Goal: Find specific page/section: Find specific page/section

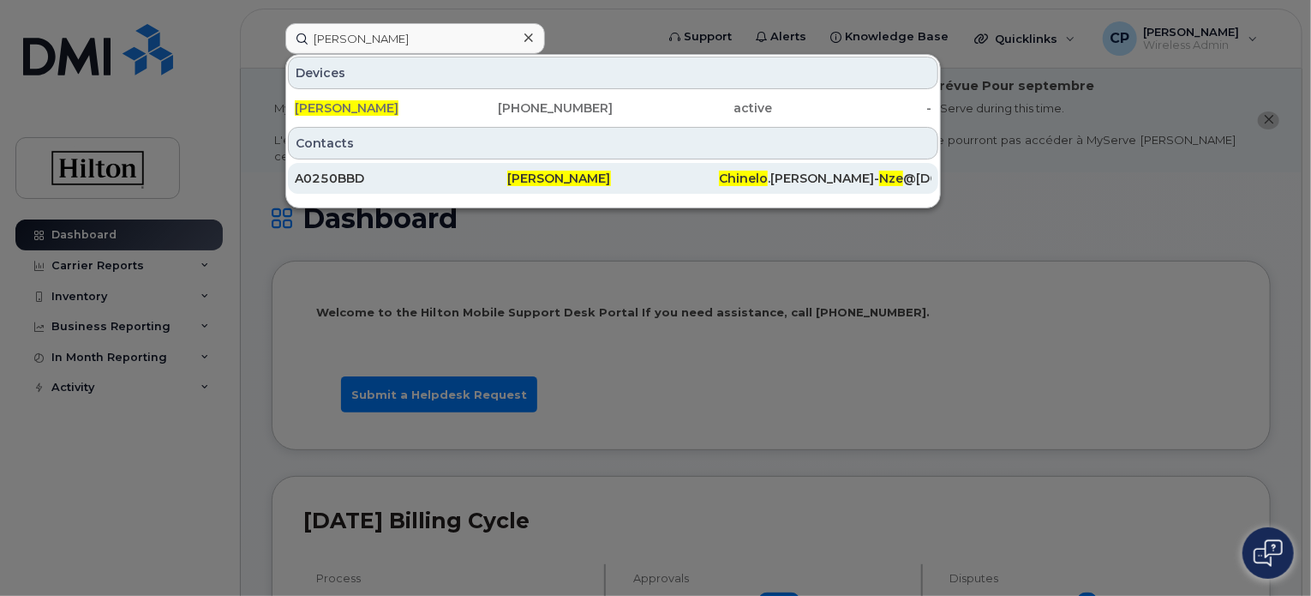
type input "Chinelo Nze"
click at [398, 175] on div "A0250BBD" at bounding box center [401, 178] width 213 height 17
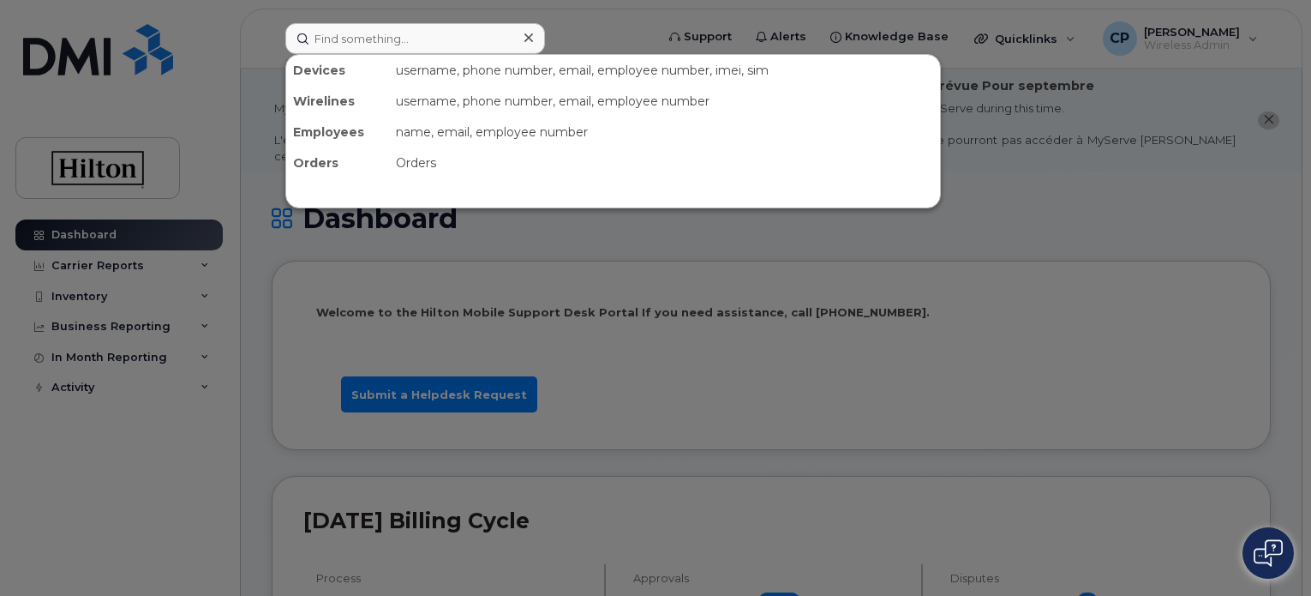
type input "Chris.Carter@hilton.com"
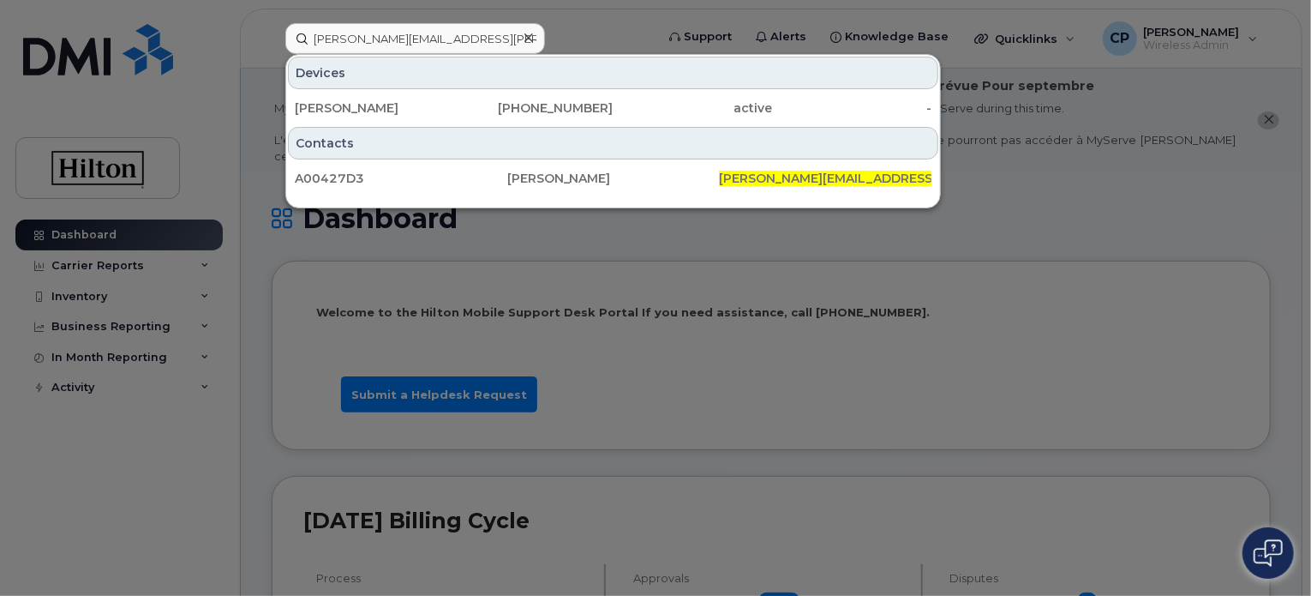
click at [403, 31] on input "Chris.Carter@hilton.com" at bounding box center [415, 38] width 260 height 31
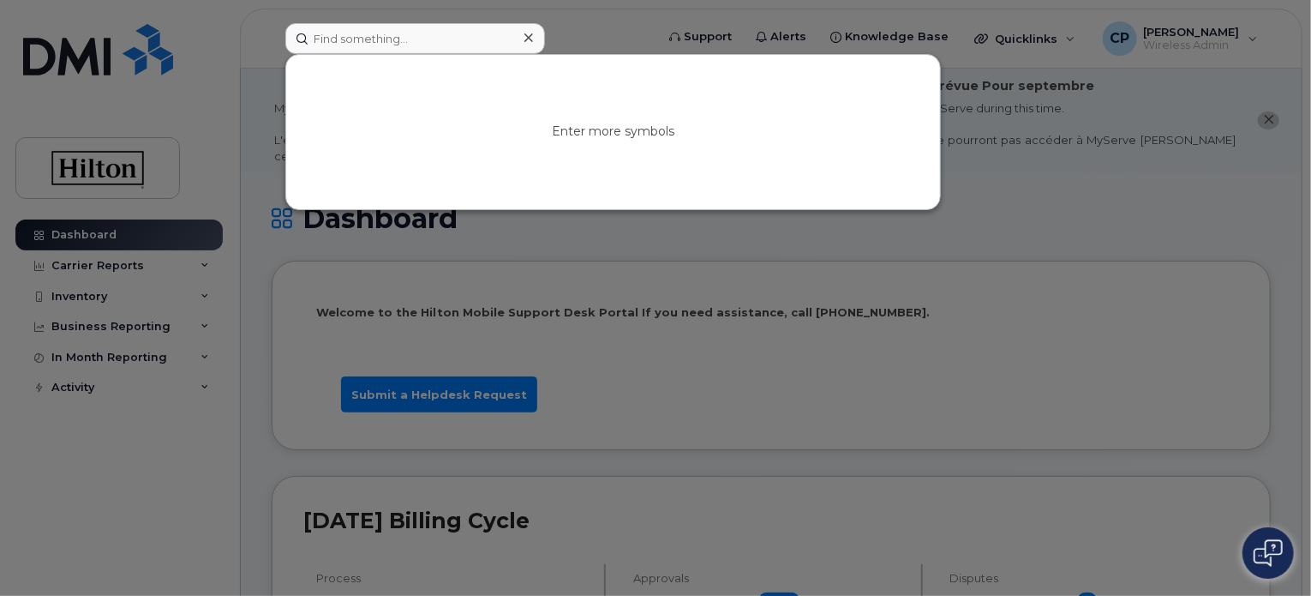
click at [1011, 219] on div at bounding box center [655, 298] width 1311 height 596
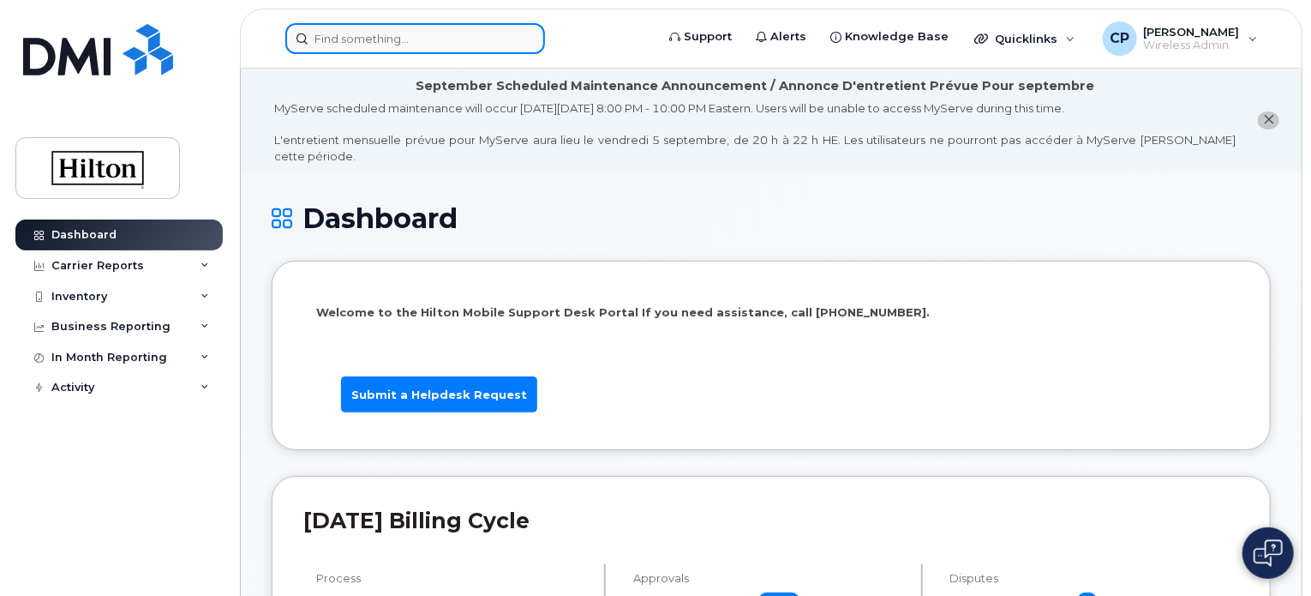
click at [430, 45] on input at bounding box center [415, 38] width 260 height 31
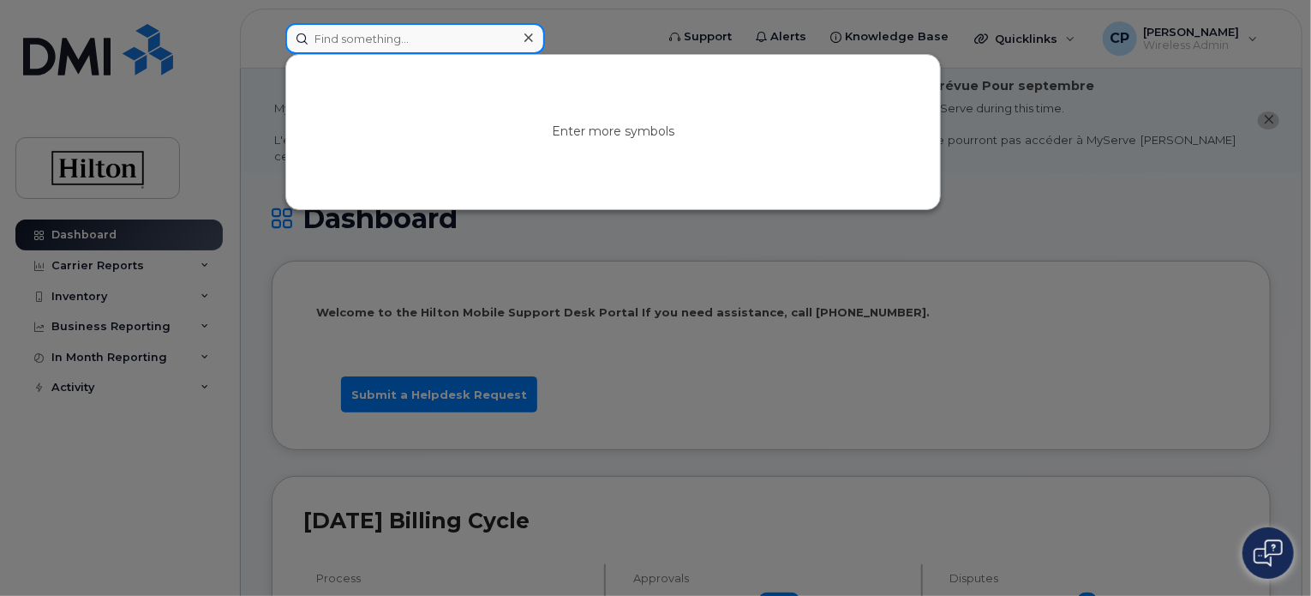
paste input "Chinelo Nze"
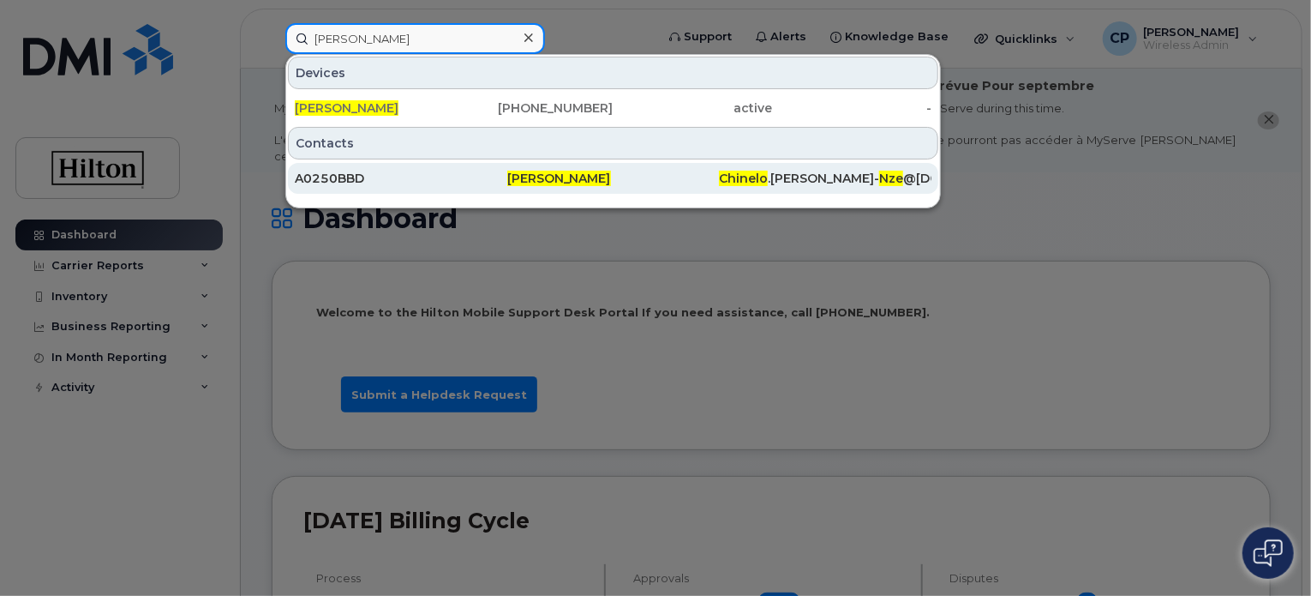
type input "Chinelo Nze"
click at [378, 180] on div "A0250BBD" at bounding box center [401, 178] width 213 height 17
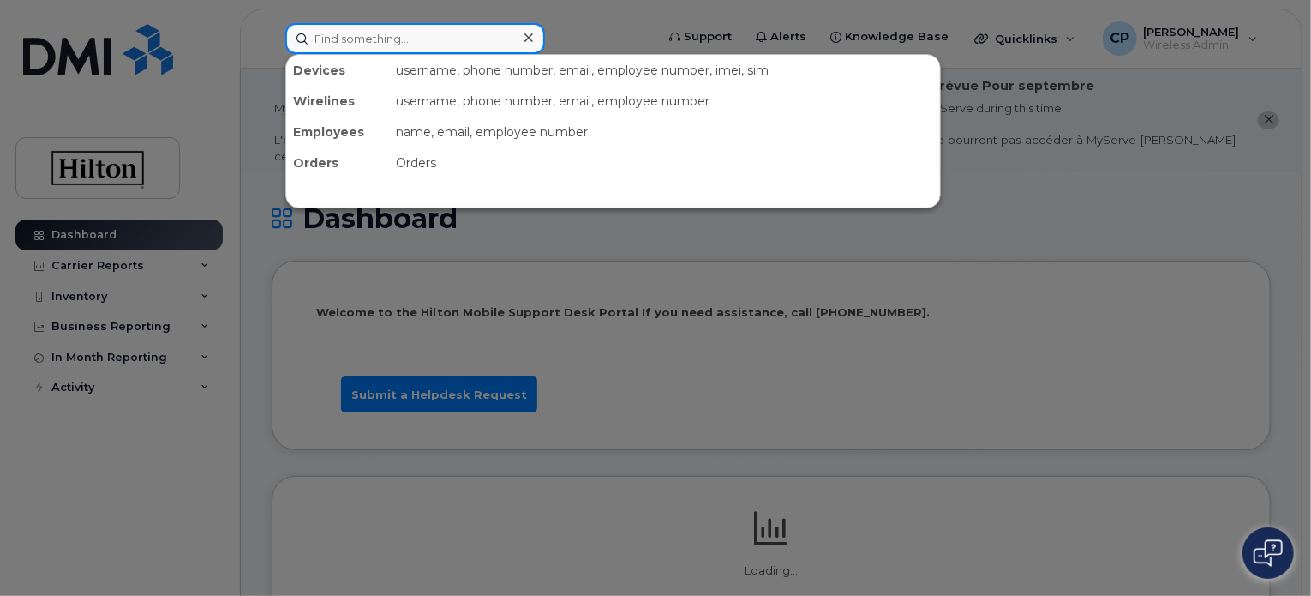
click at [407, 37] on input at bounding box center [415, 38] width 260 height 31
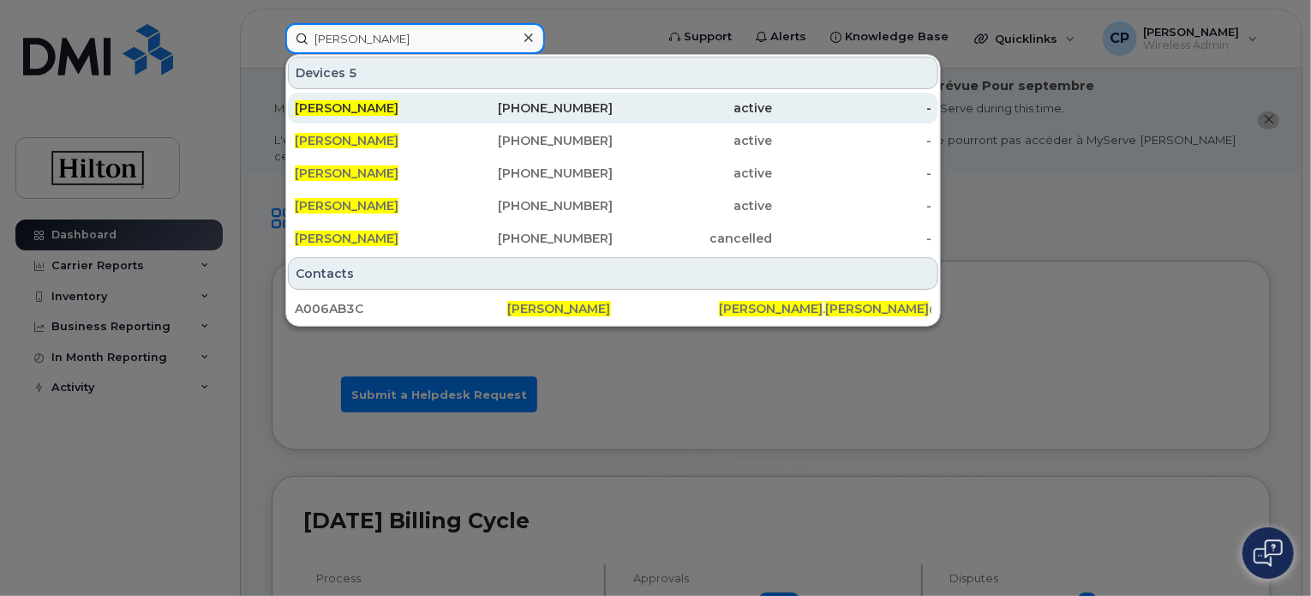
type input "[PERSON_NAME]"
click at [381, 108] on span "[PERSON_NAME]" at bounding box center [347, 107] width 104 height 15
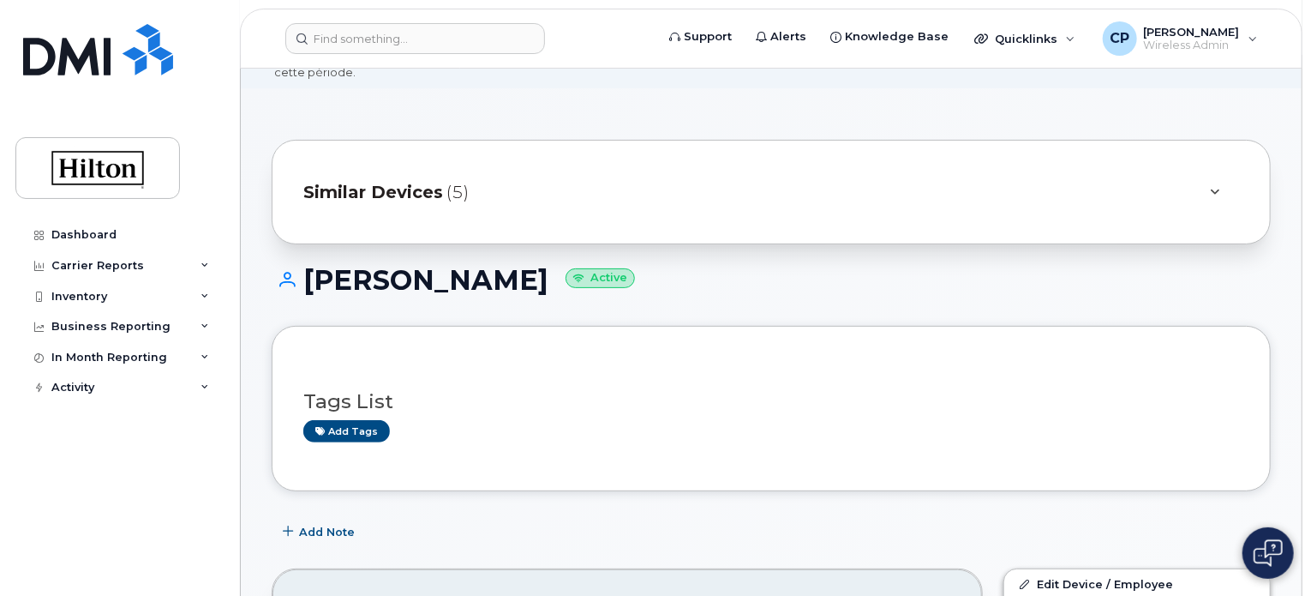
scroll to position [86, 0]
